Goal: Transaction & Acquisition: Book appointment/travel/reservation

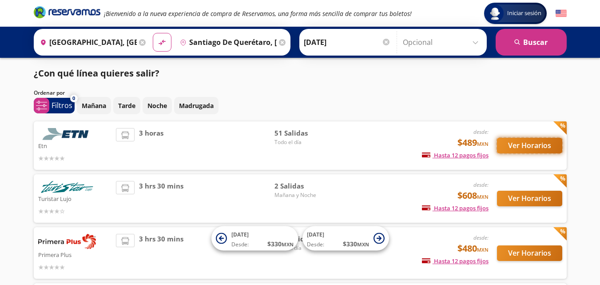
click at [533, 146] on button "Ver Horarios" at bounding box center [529, 146] width 65 height 16
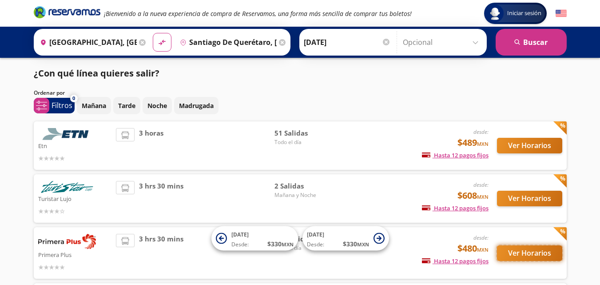
click at [518, 255] on button "Ver Horarios" at bounding box center [529, 253] width 65 height 16
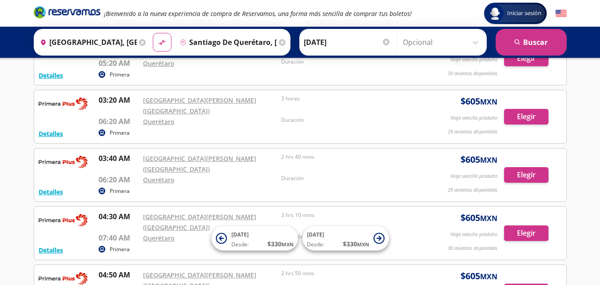
scroll to position [266, 0]
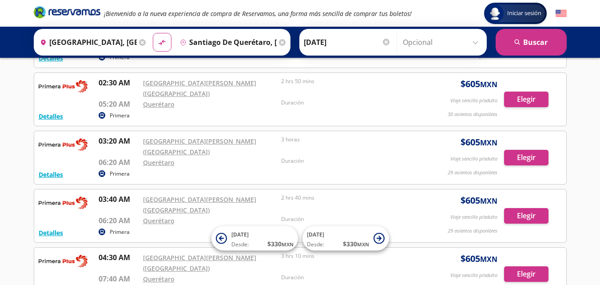
click at [142, 194] on div "03:40 AM [GEOGRAPHIC_DATA][PERSON_NAME] (Terminal 1) 06:20 AM Querétaro 2 hrs 4…" at bounding box center [257, 210] width 317 height 32
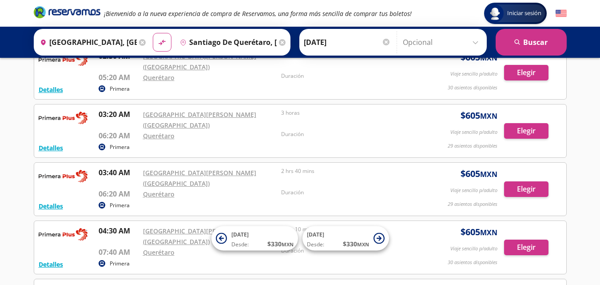
scroll to position [387, 0]
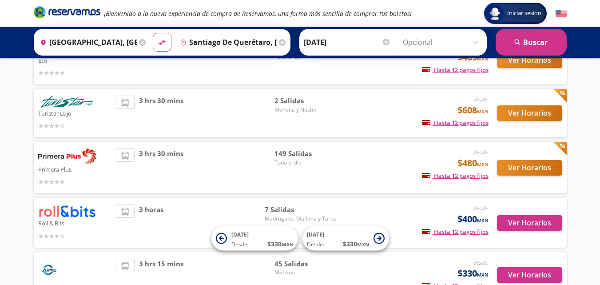
scroll to position [89, 0]
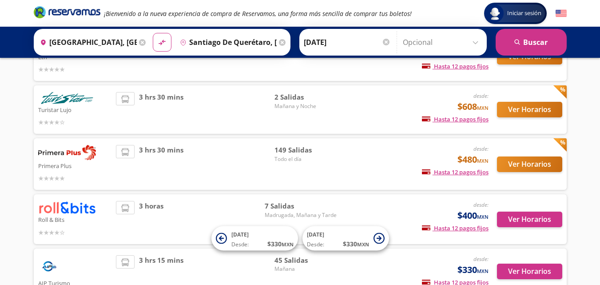
click at [155, 105] on span "3 hrs 30 mins" at bounding box center [161, 109] width 44 height 35
click at [539, 113] on button "Ver Horarios" at bounding box center [529, 110] width 65 height 16
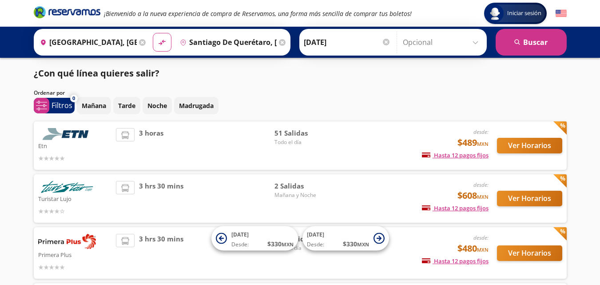
scroll to position [89, 0]
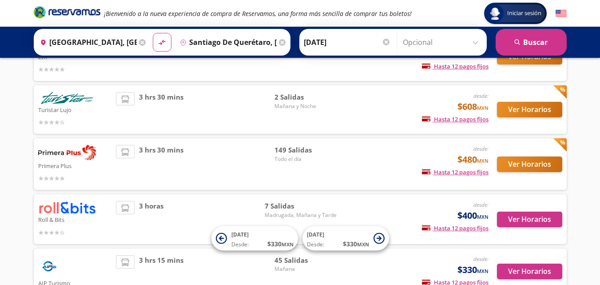
click at [173, 233] on div "3 horas" at bounding box center [190, 219] width 149 height 36
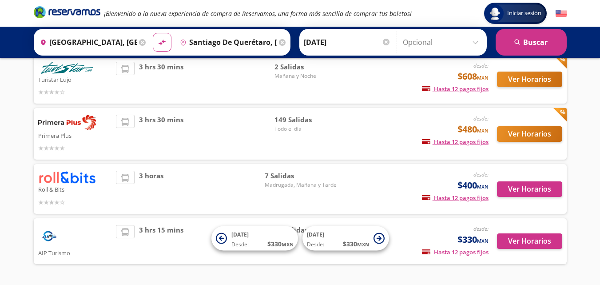
scroll to position [151, 0]
